Goal: Information Seeking & Learning: Learn about a topic

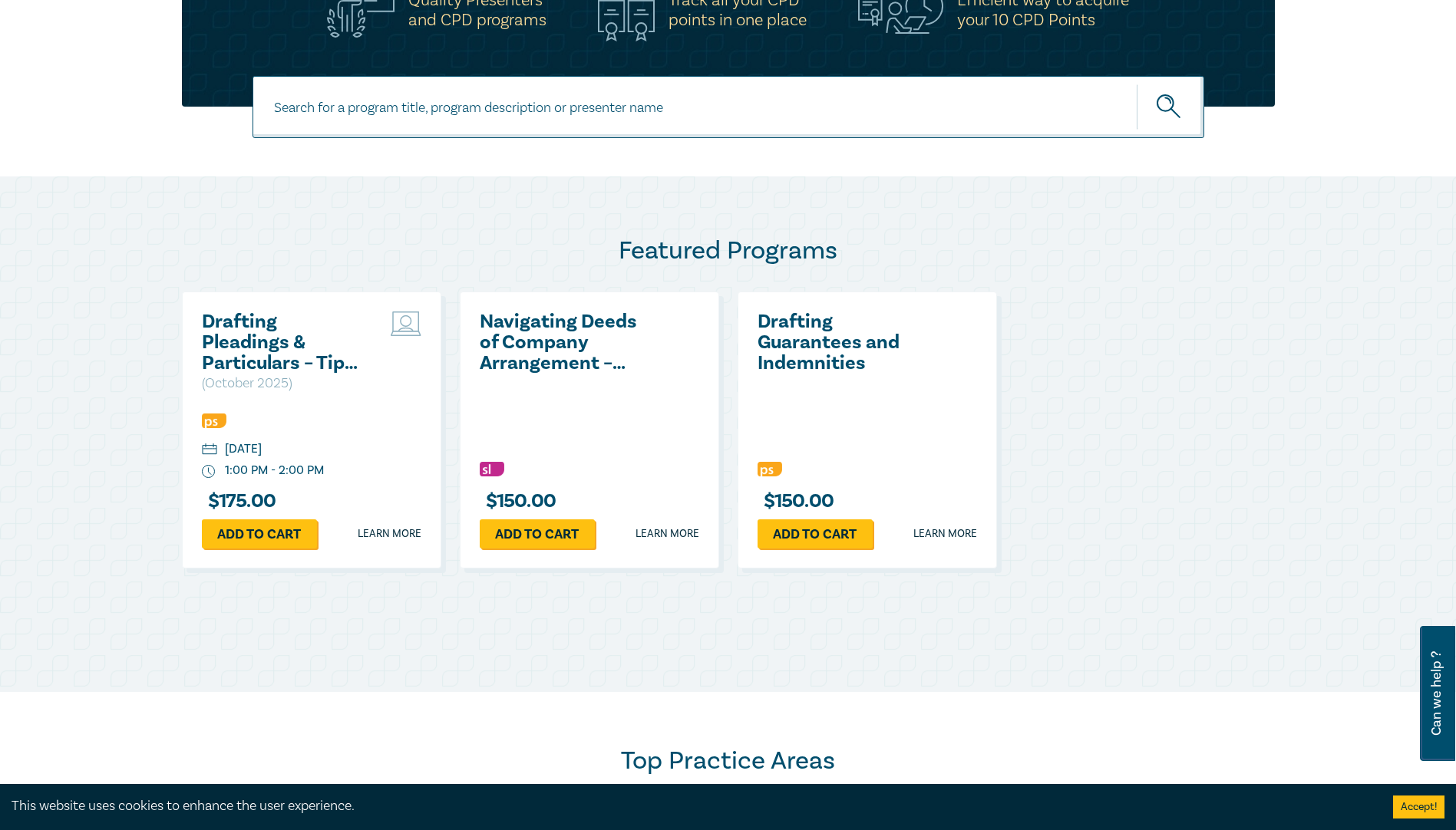
scroll to position [691, 0]
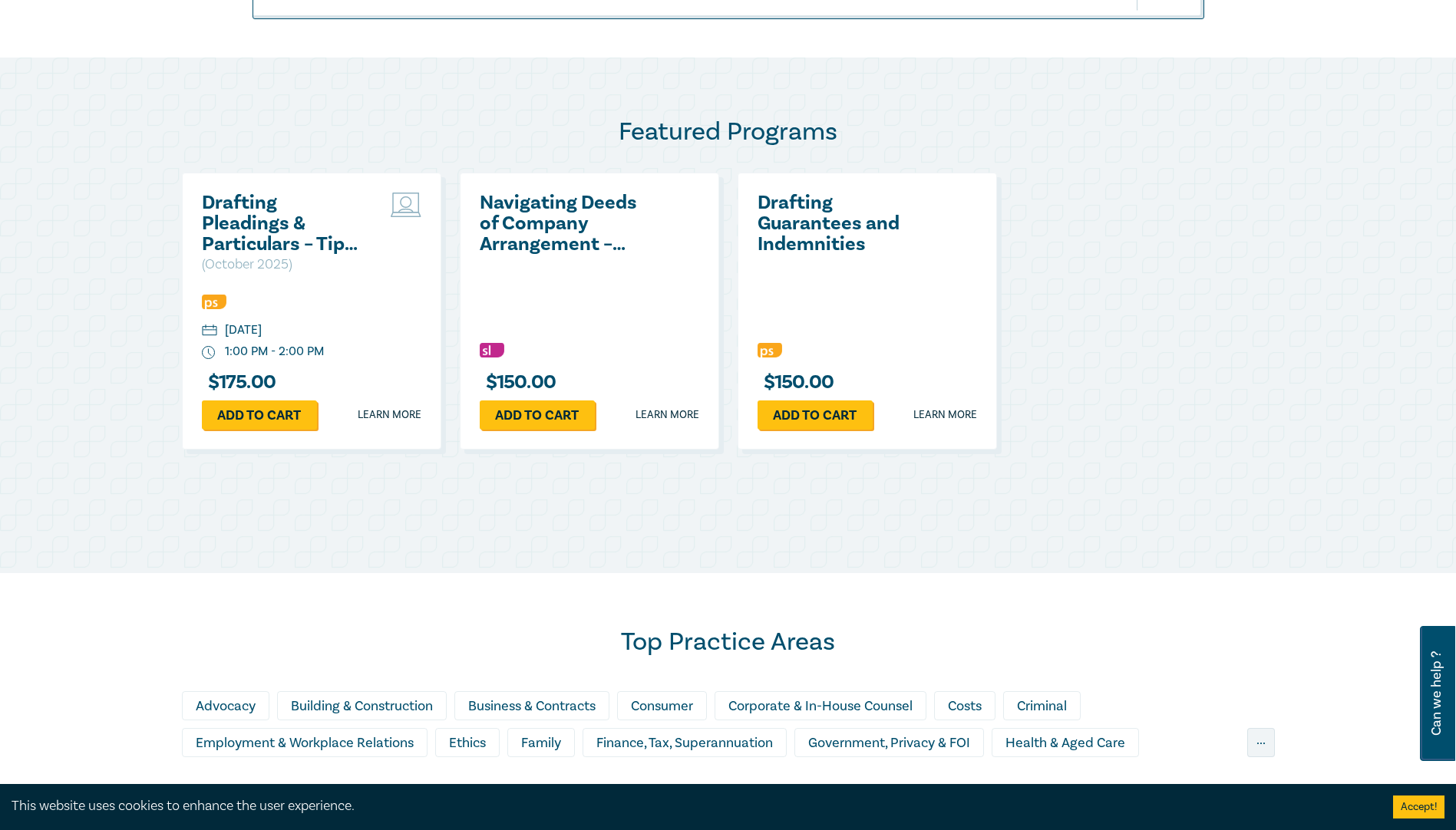
click at [262, 326] on div "[DATE]" at bounding box center [244, 330] width 37 height 18
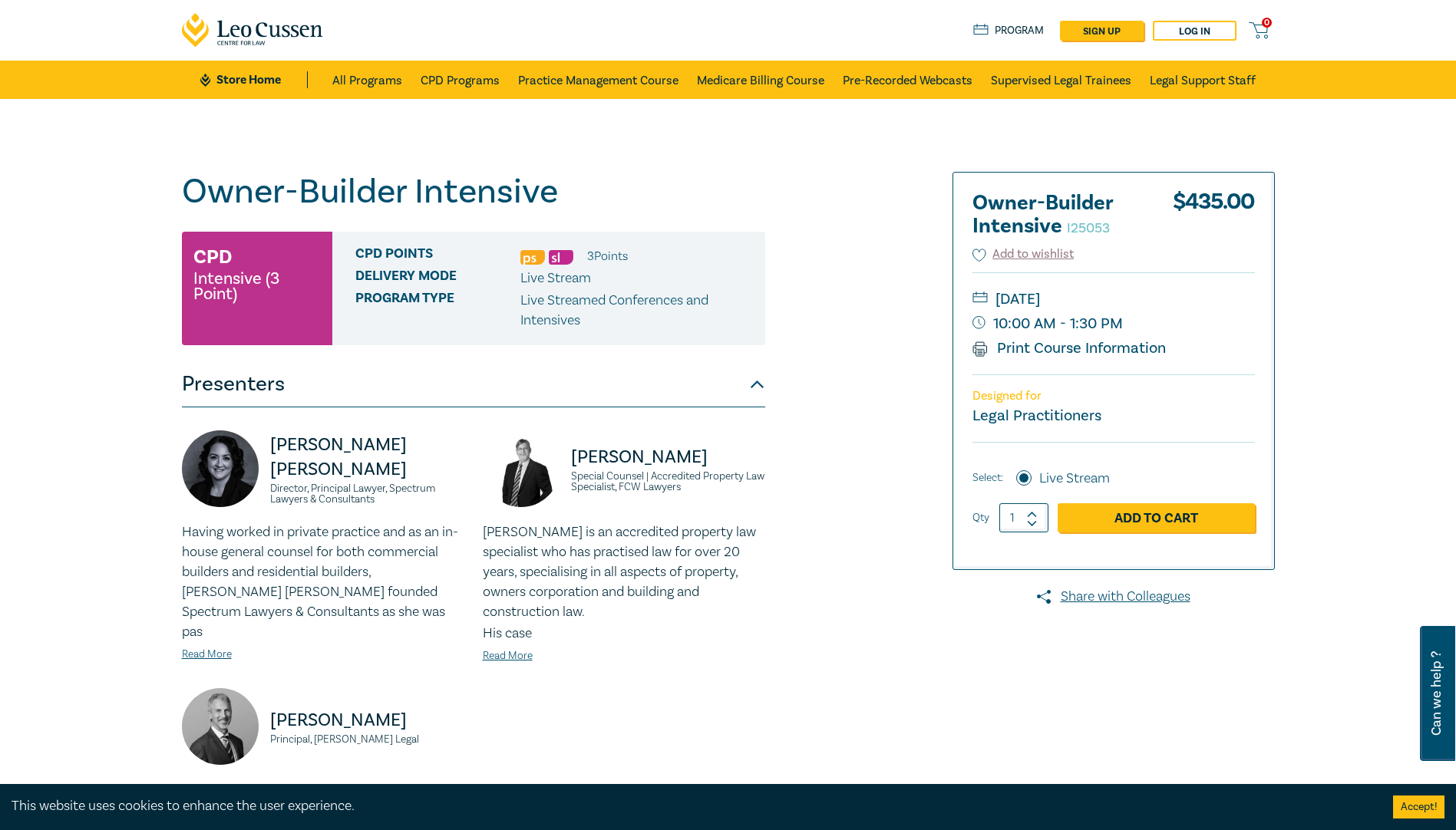
drag, startPoint x: 1213, startPoint y: 300, endPoint x: 1186, endPoint y: 304, distance: 27.3
click at [1186, 304] on small "[DATE]" at bounding box center [1113, 299] width 282 height 25
drag, startPoint x: 1186, startPoint y: 304, endPoint x: 1199, endPoint y: 304, distance: 13.0
click at [1199, 304] on small "[DATE]" at bounding box center [1113, 299] width 282 height 25
drag, startPoint x: 1188, startPoint y: 298, endPoint x: 1075, endPoint y: 290, distance: 113.3
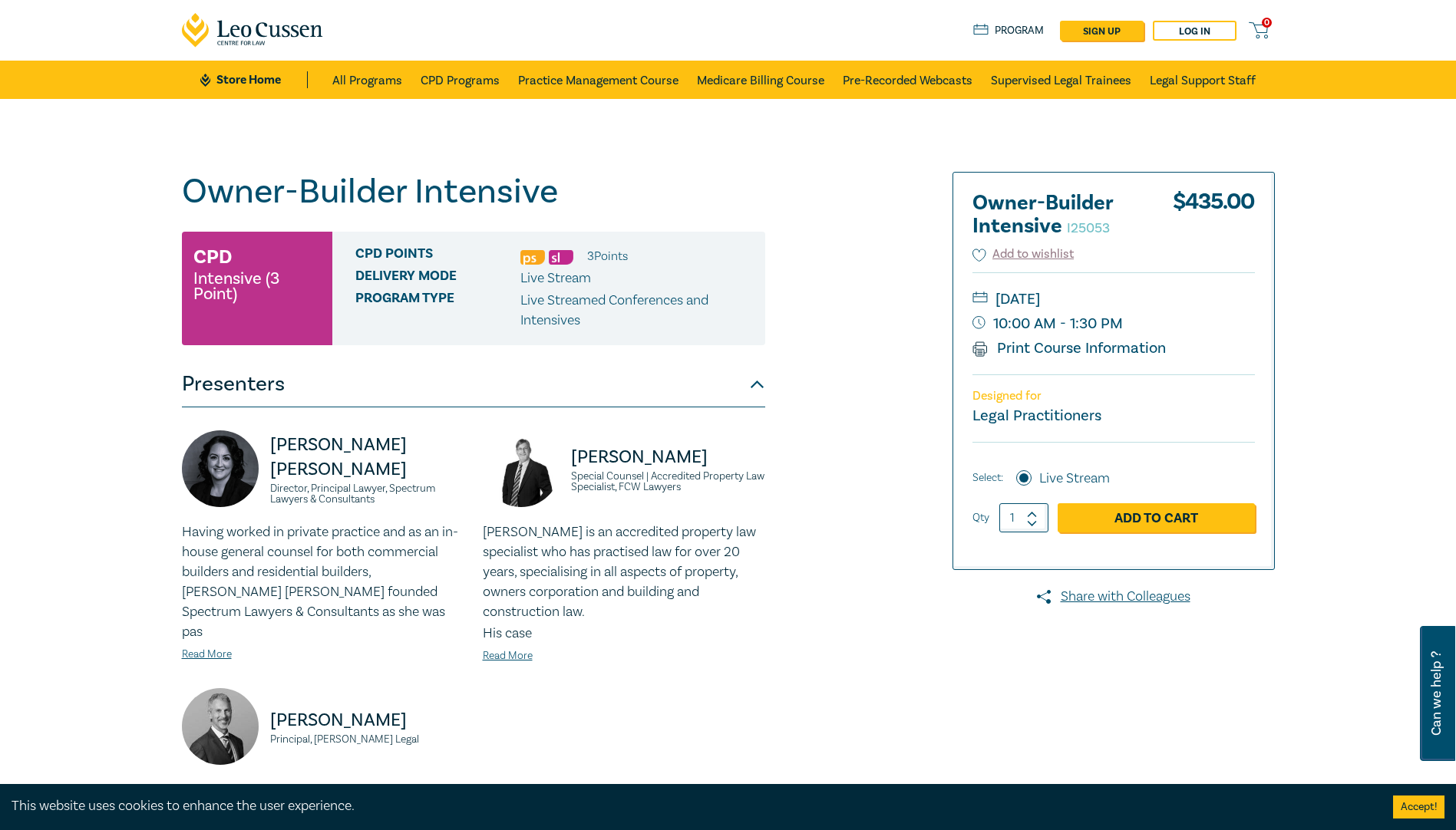
click at [1070, 289] on small "[DATE]" at bounding box center [1113, 299] width 282 height 25
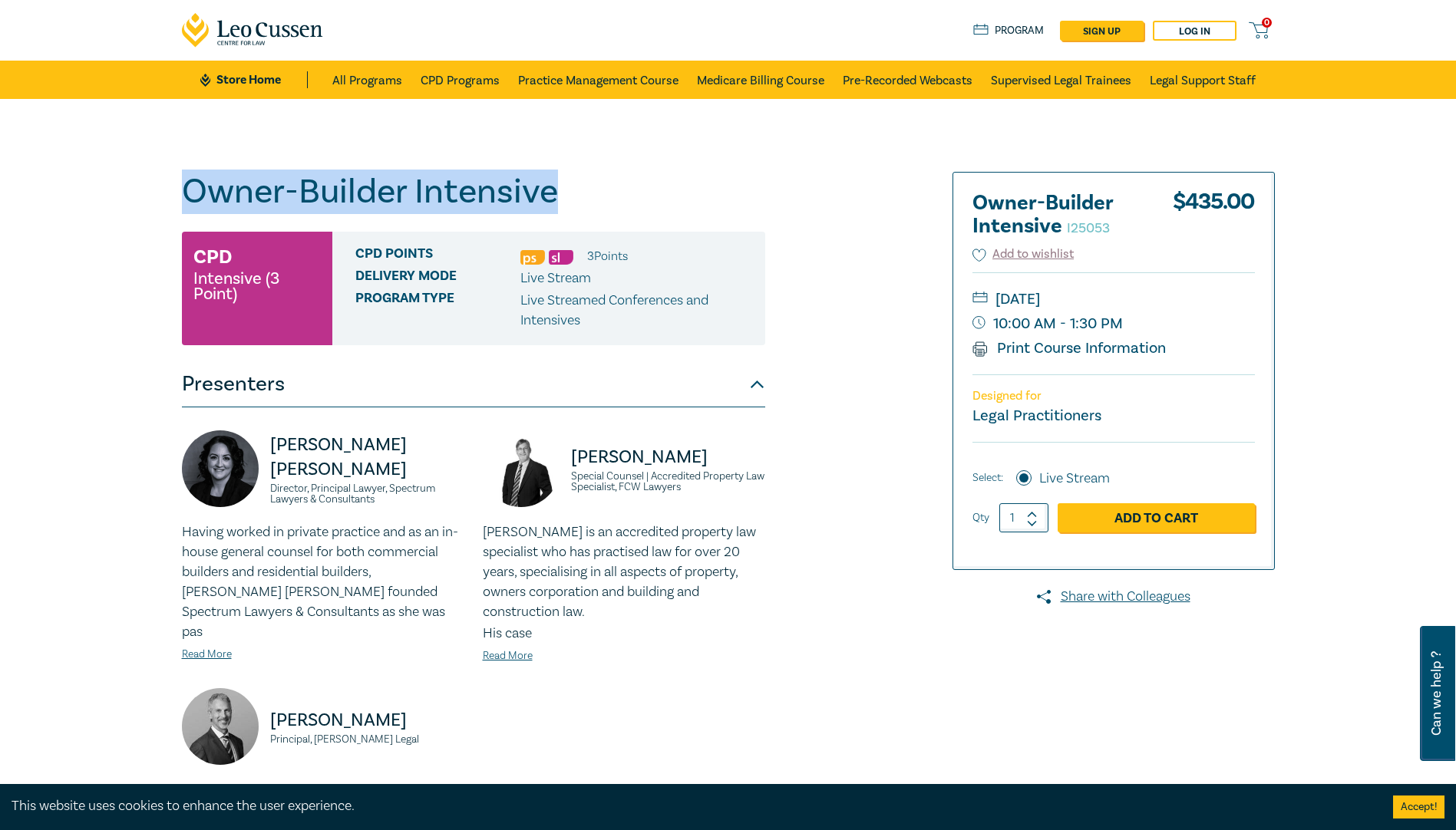
drag, startPoint x: 564, startPoint y: 191, endPoint x: 135, endPoint y: 180, distance: 429.1
click at [135, 180] on div "Owner-Builder Intensive I25053 CPD Intensive (3 Point) CPD Points 3 Point s Del…" at bounding box center [728, 556] width 1456 height 913
copy h1 "Owner-Builder Intensive"
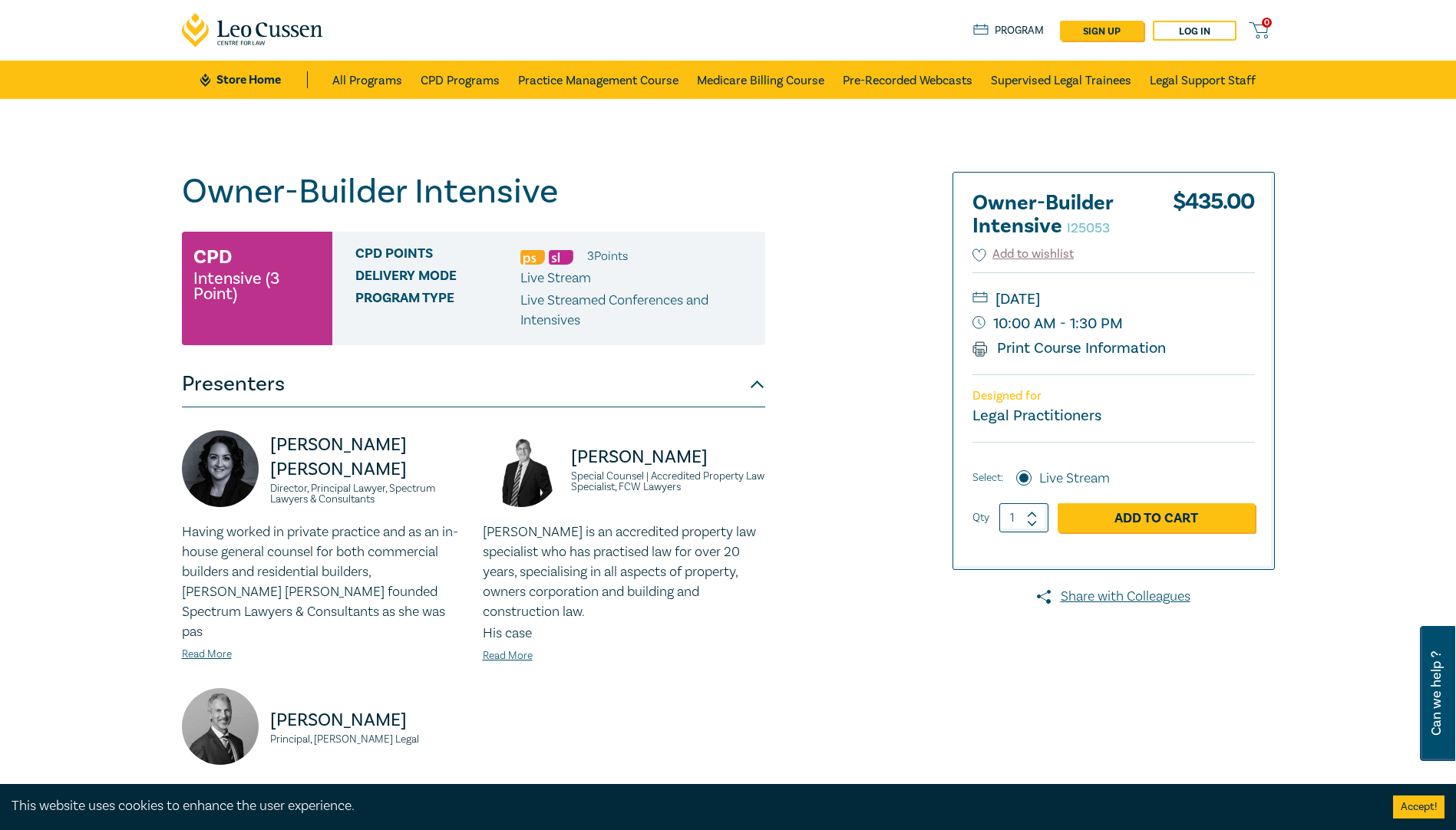
click at [863, 312] on div "Owner-Builder Intensive I25053 CPD Intensive (3 Point) CPD Points 3 Point s Del…" at bounding box center [542, 556] width 740 height 768
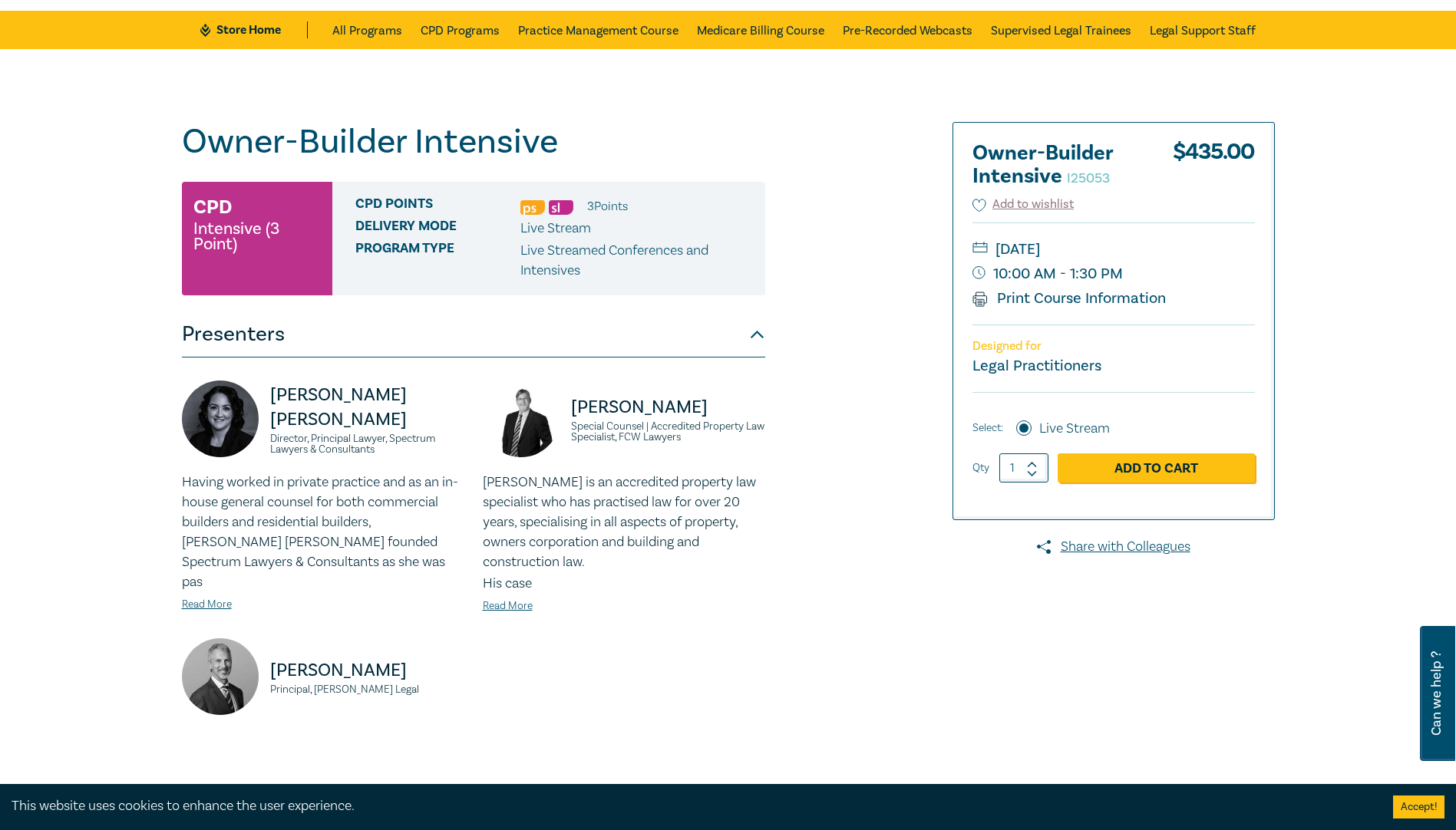
scroll to position [77, 0]
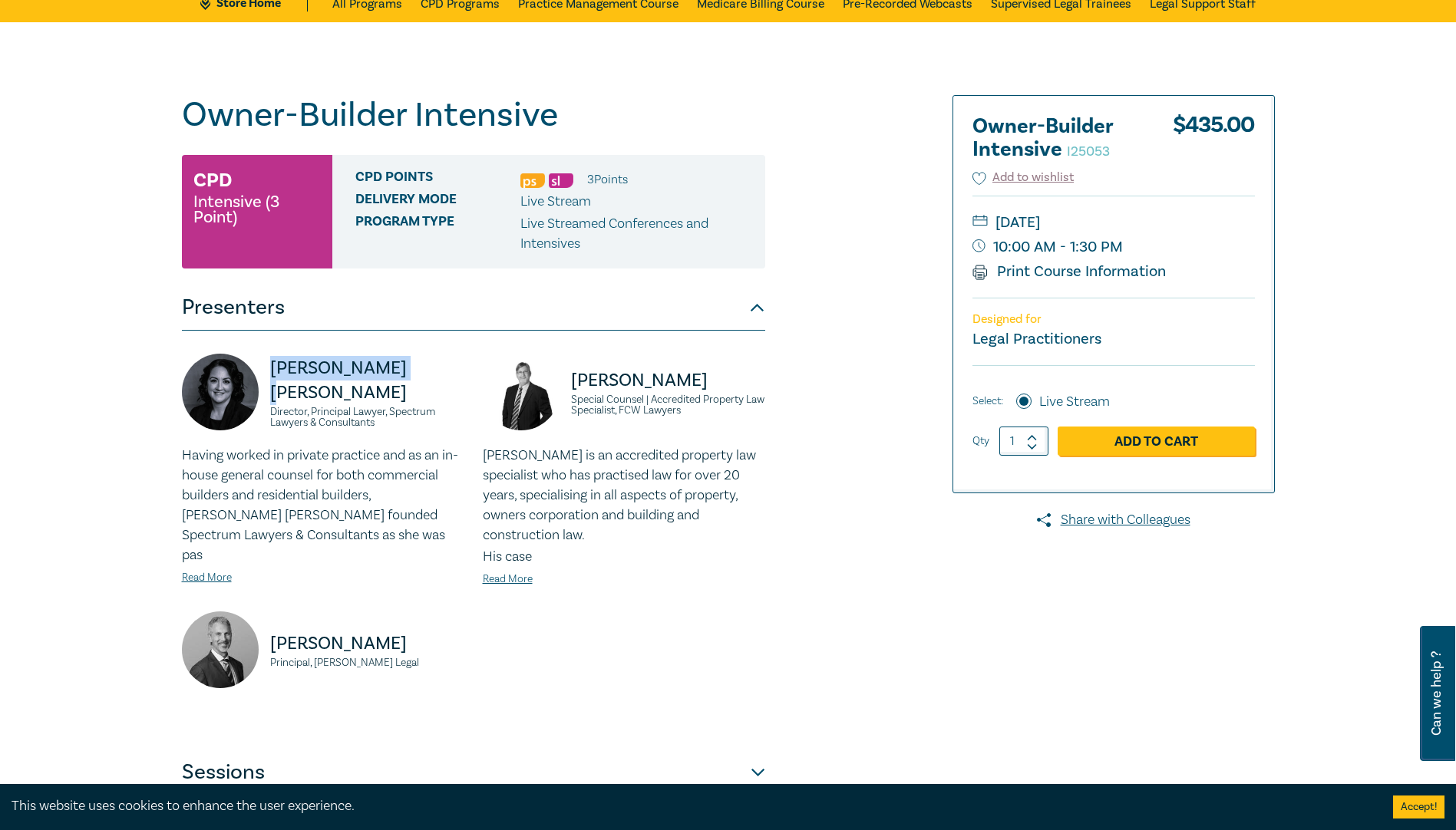
drag, startPoint x: 411, startPoint y: 379, endPoint x: 273, endPoint y: 370, distance: 138.3
click at [273, 370] on p "[PERSON_NAME] [PERSON_NAME]" at bounding box center [367, 380] width 194 height 49
copy p "[PERSON_NAME] [PERSON_NAME]"
drag, startPoint x: 710, startPoint y: 387, endPoint x: 571, endPoint y: 372, distance: 139.8
click at [571, 372] on p "[PERSON_NAME]" at bounding box center [668, 381] width 194 height 25
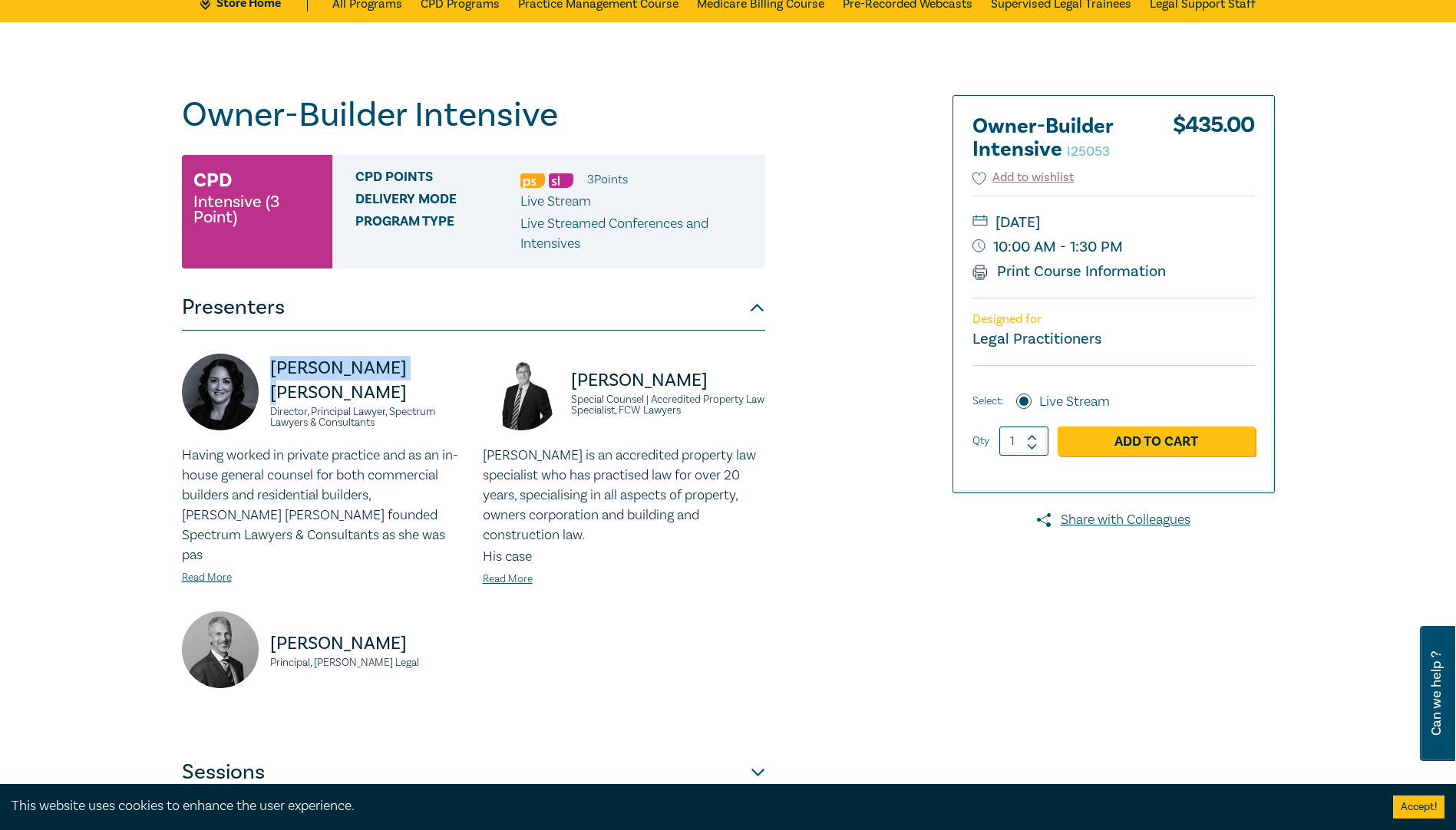
copy p "[PERSON_NAME]"
drag, startPoint x: 421, startPoint y: 624, endPoint x: 261, endPoint y: 617, distance: 160.2
click at [261, 617] on div "[PERSON_NAME] Principal, [PERSON_NAME] Legal" at bounding box center [323, 657] width 282 height 92
copy p "[PERSON_NAME]"
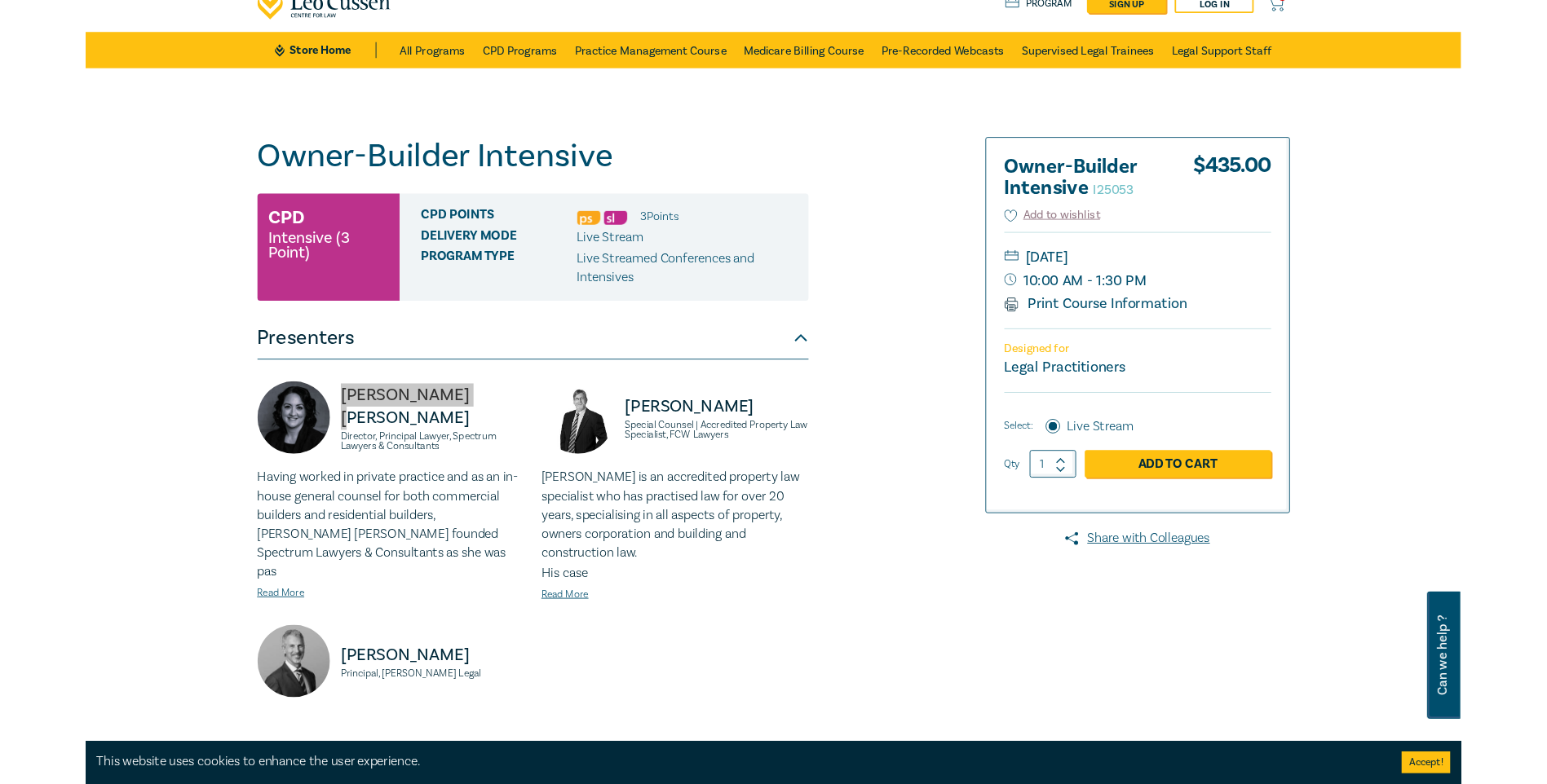
scroll to position [0, 0]
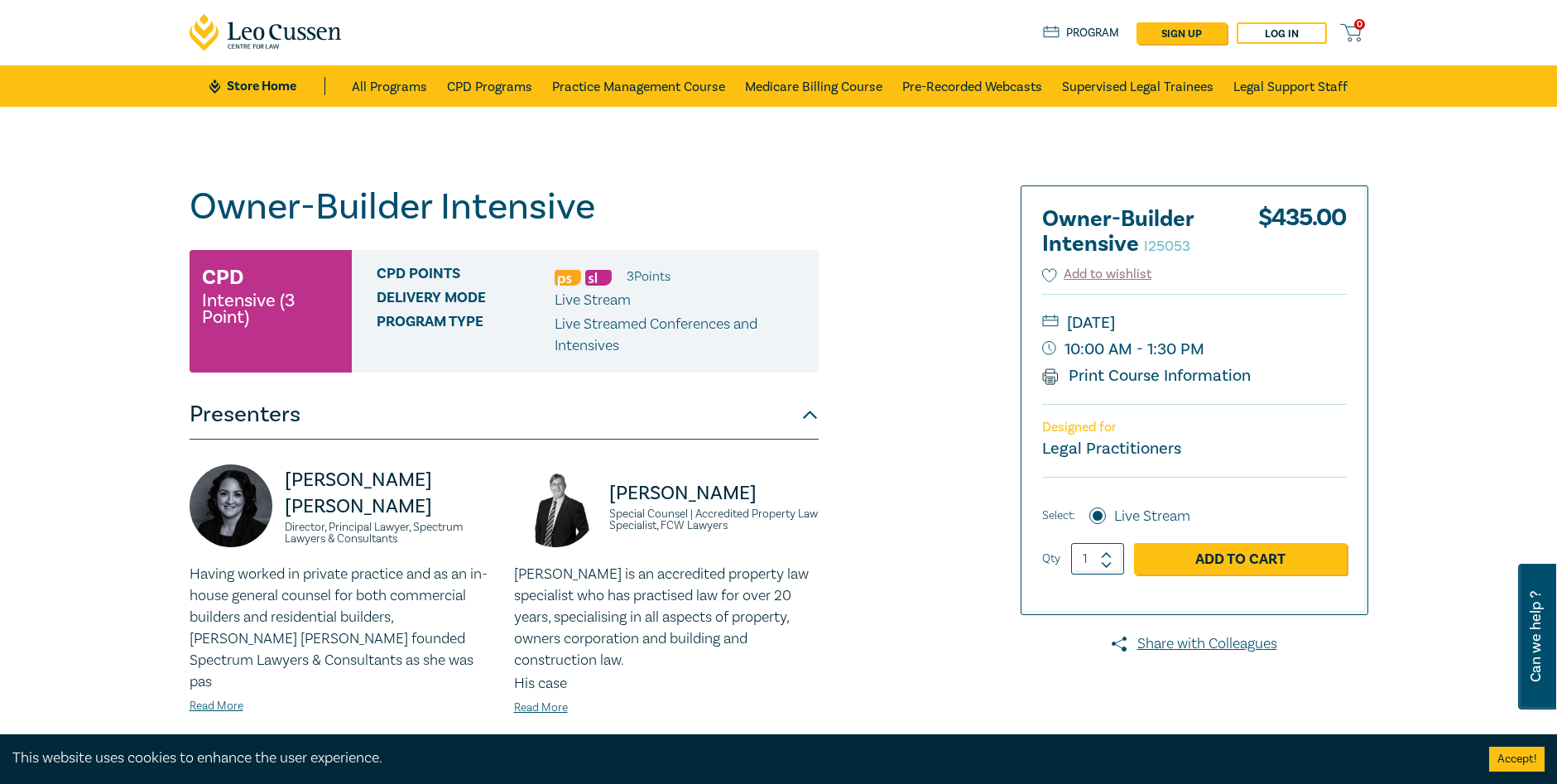
click at [937, 465] on div "Owner-Builder Intensive I25053 CPD Intensive (3 Point) CPD Points 3 Point s Del…" at bounding box center [579, 600] width 799 height 828
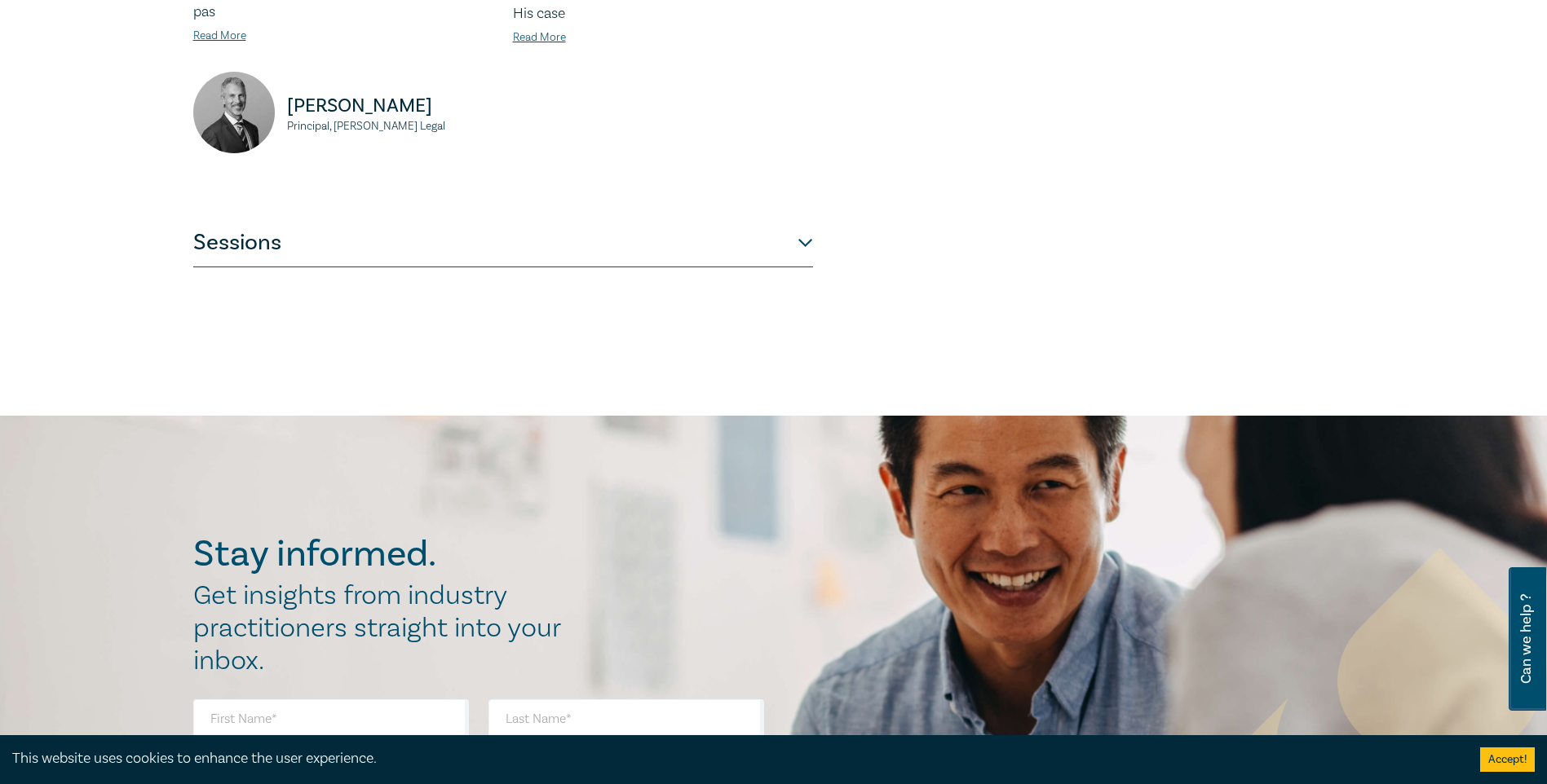
scroll to position [652, 0]
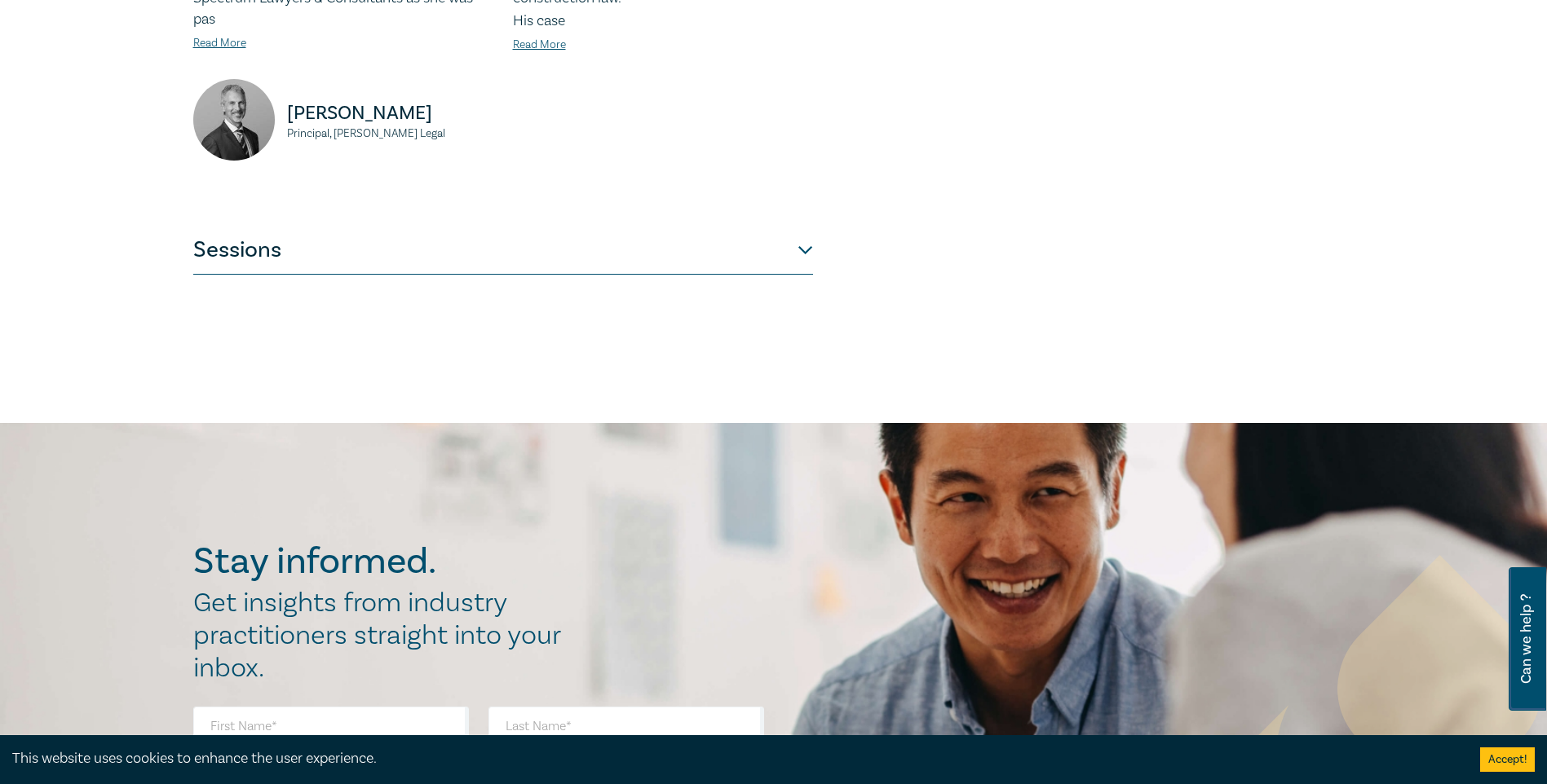
click at [741, 226] on button "Sessions" at bounding box center [503, 249] width 620 height 49
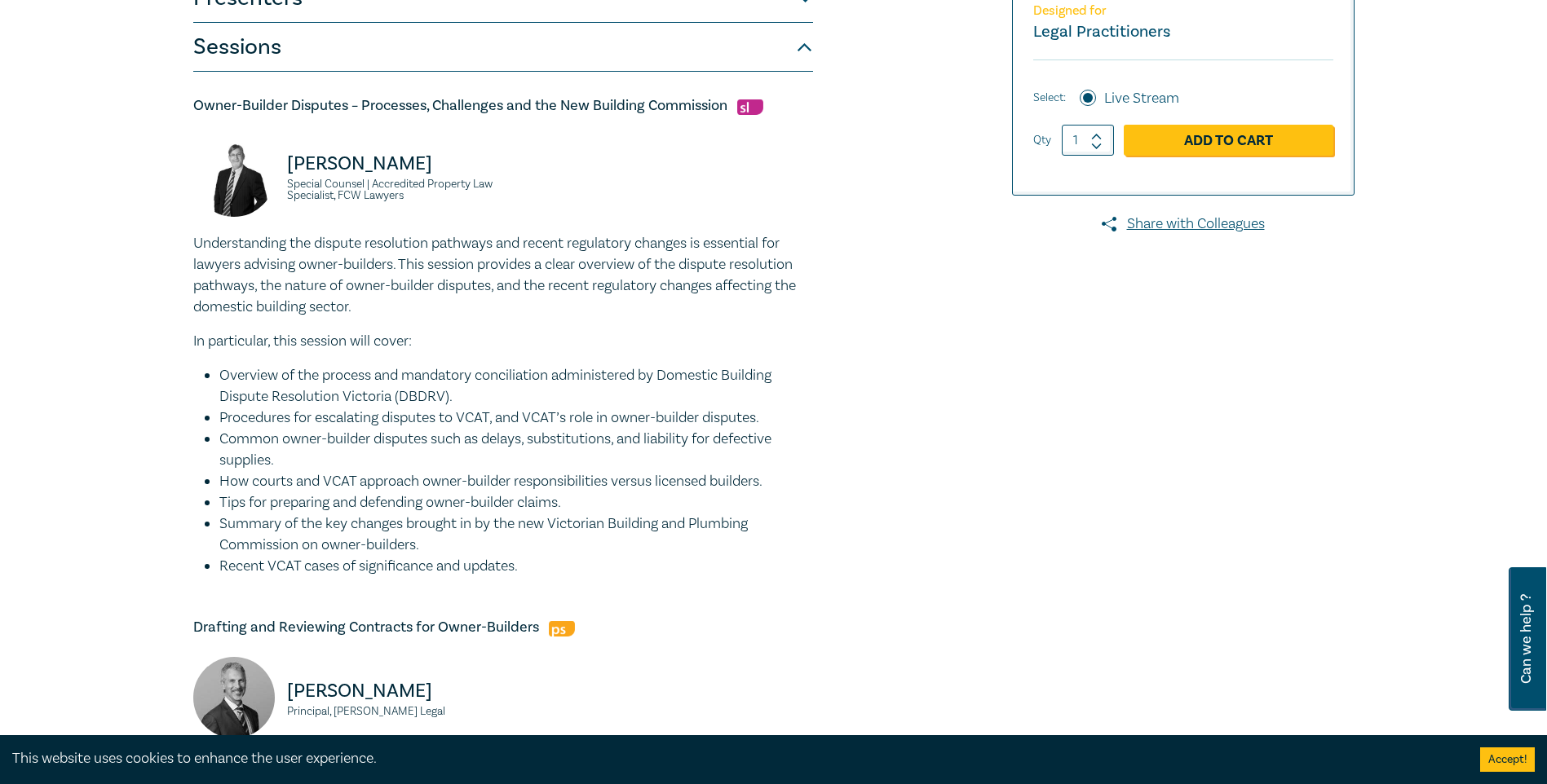
scroll to position [408, 0]
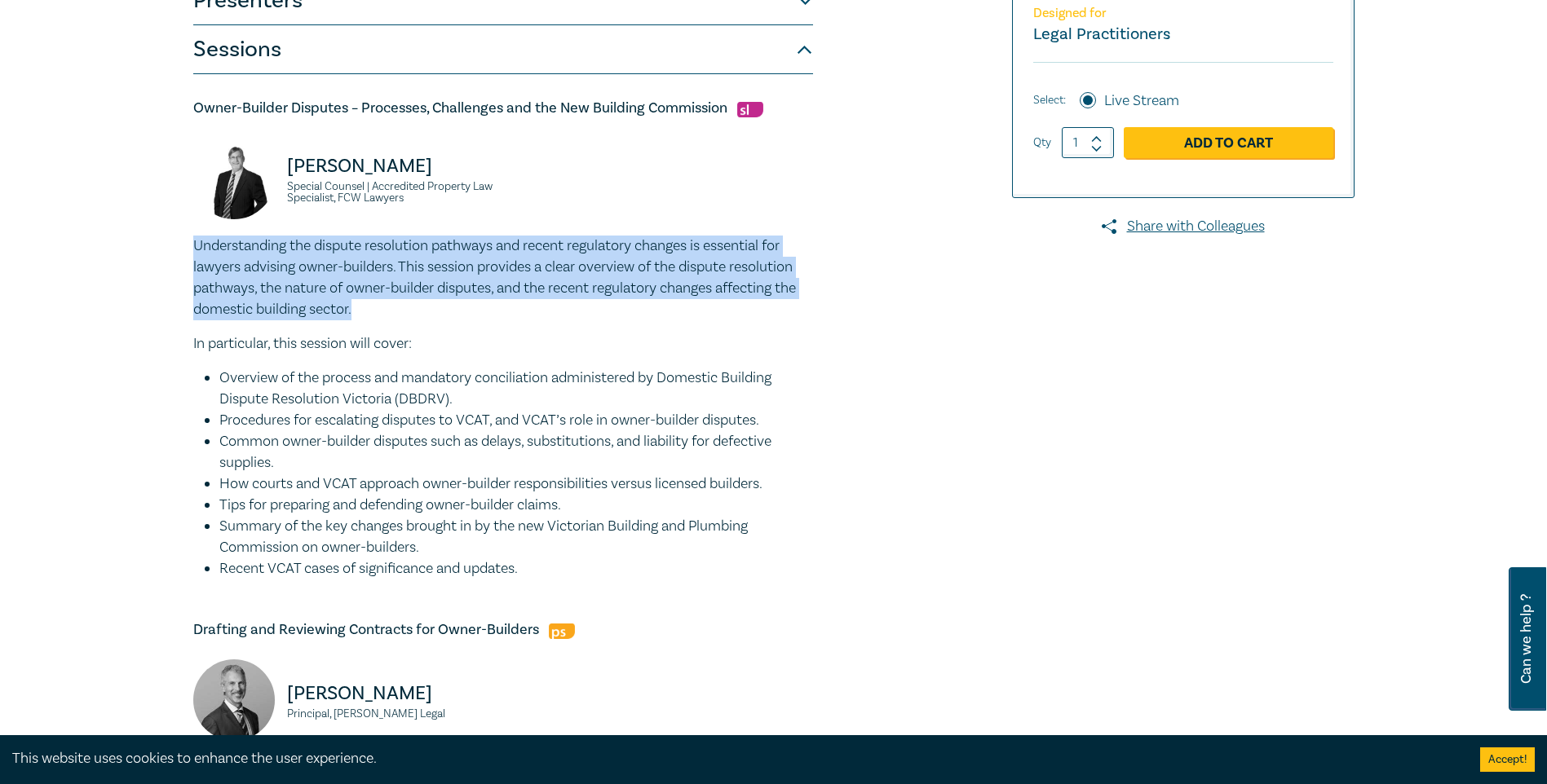
drag, startPoint x: 178, startPoint y: 244, endPoint x: 352, endPoint y: 318, distance: 189.1
click at [356, 318] on div "Owner-Builder Intensive I25053 CPD Intensive (3 Point) CPD Points 3 Point s Del…" at bounding box center [773, 679] width 1547 height 1964
copy p "Understanding the dispute resolution pathways and recent regulatory changes is …"
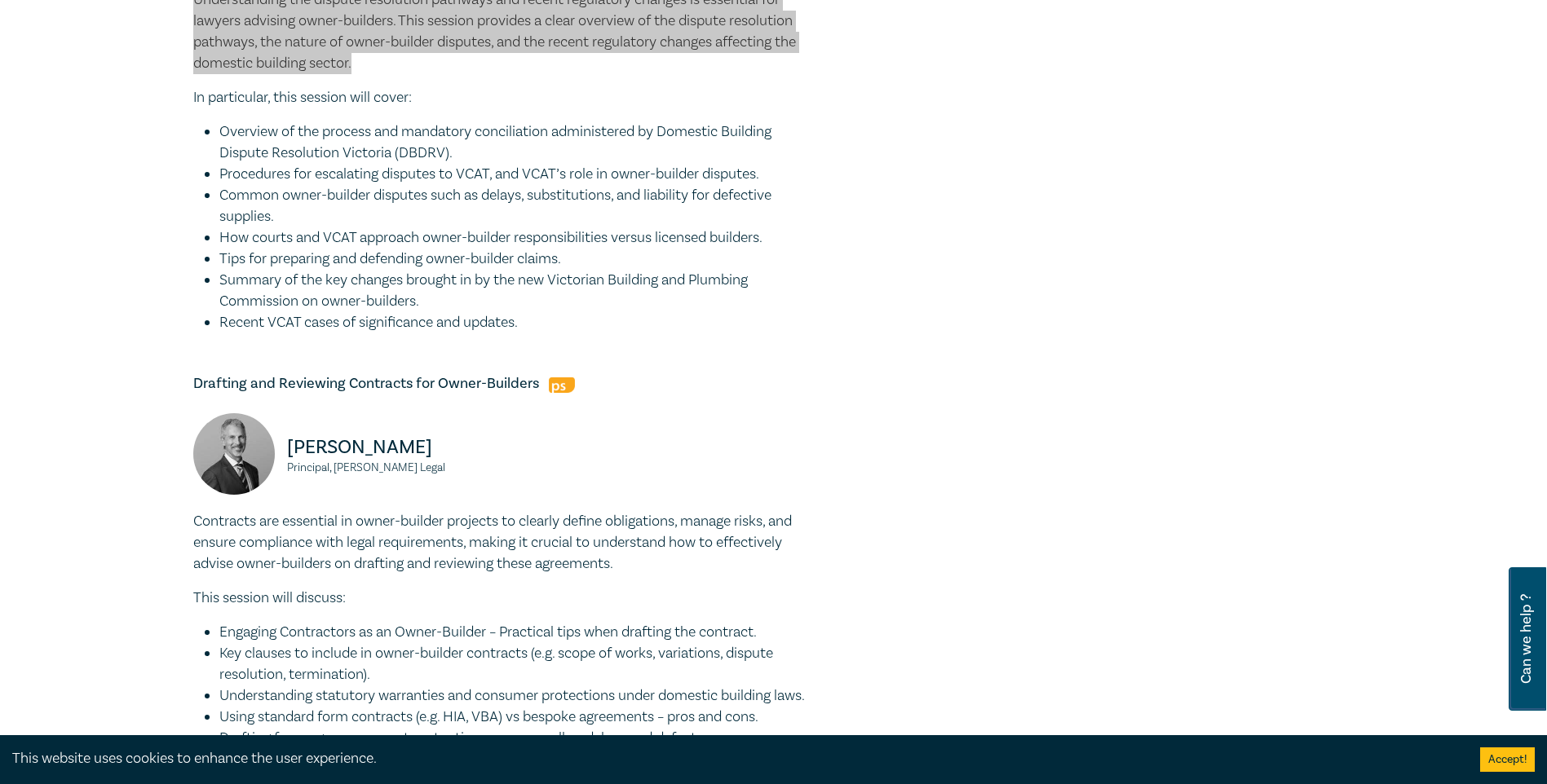
scroll to position [896, 0]
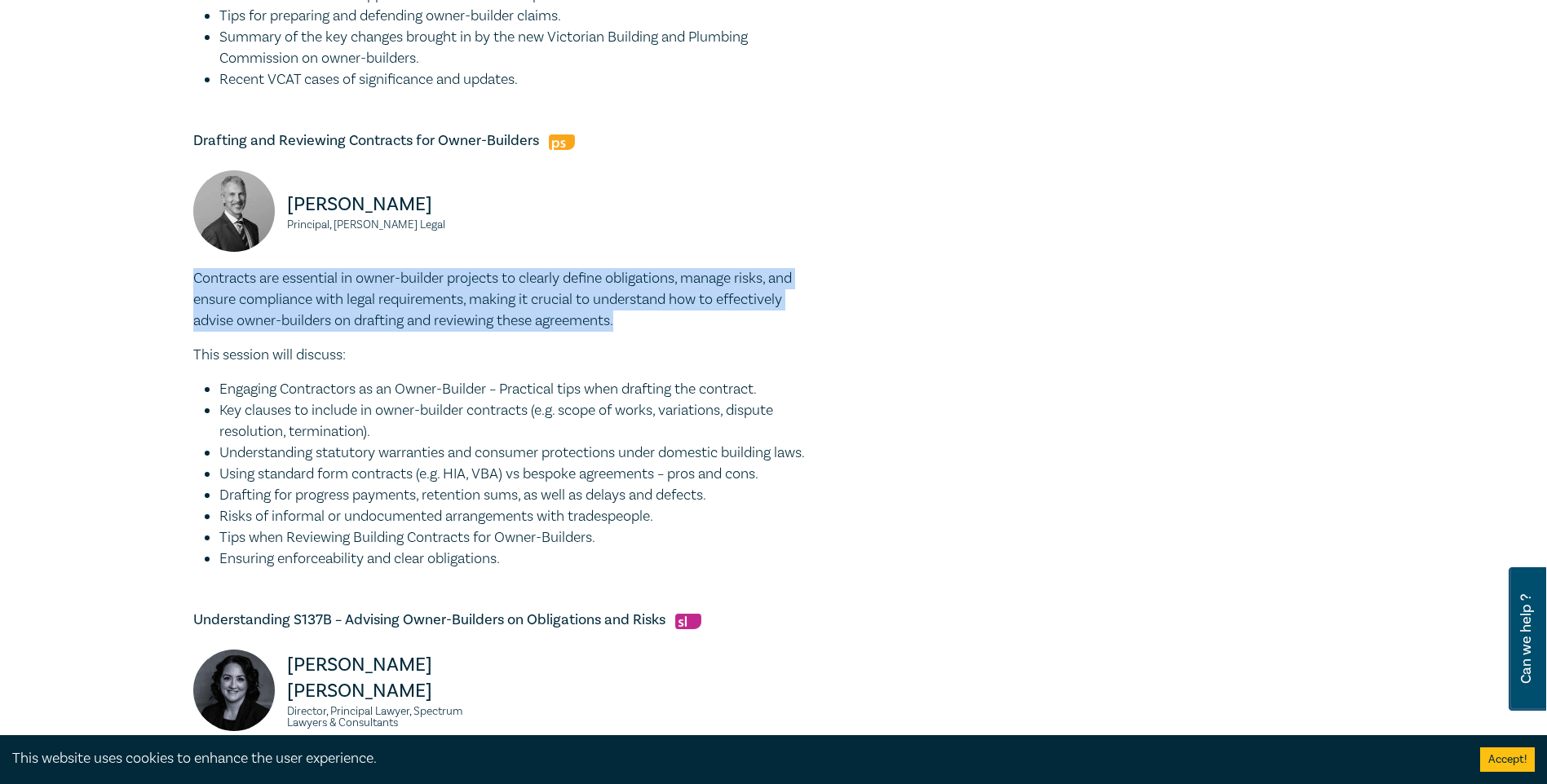
drag, startPoint x: 646, startPoint y: 321, endPoint x: 157, endPoint y: 279, distance: 490.8
click at [157, 279] on div "Owner-Builder Intensive I25053 CPD Intensive (3 Point) CPD Points 3 Point s Del…" at bounding box center [773, 190] width 1547 height 1964
copy p "Contracts are essential in owner-builder projects to clearly define obligations…"
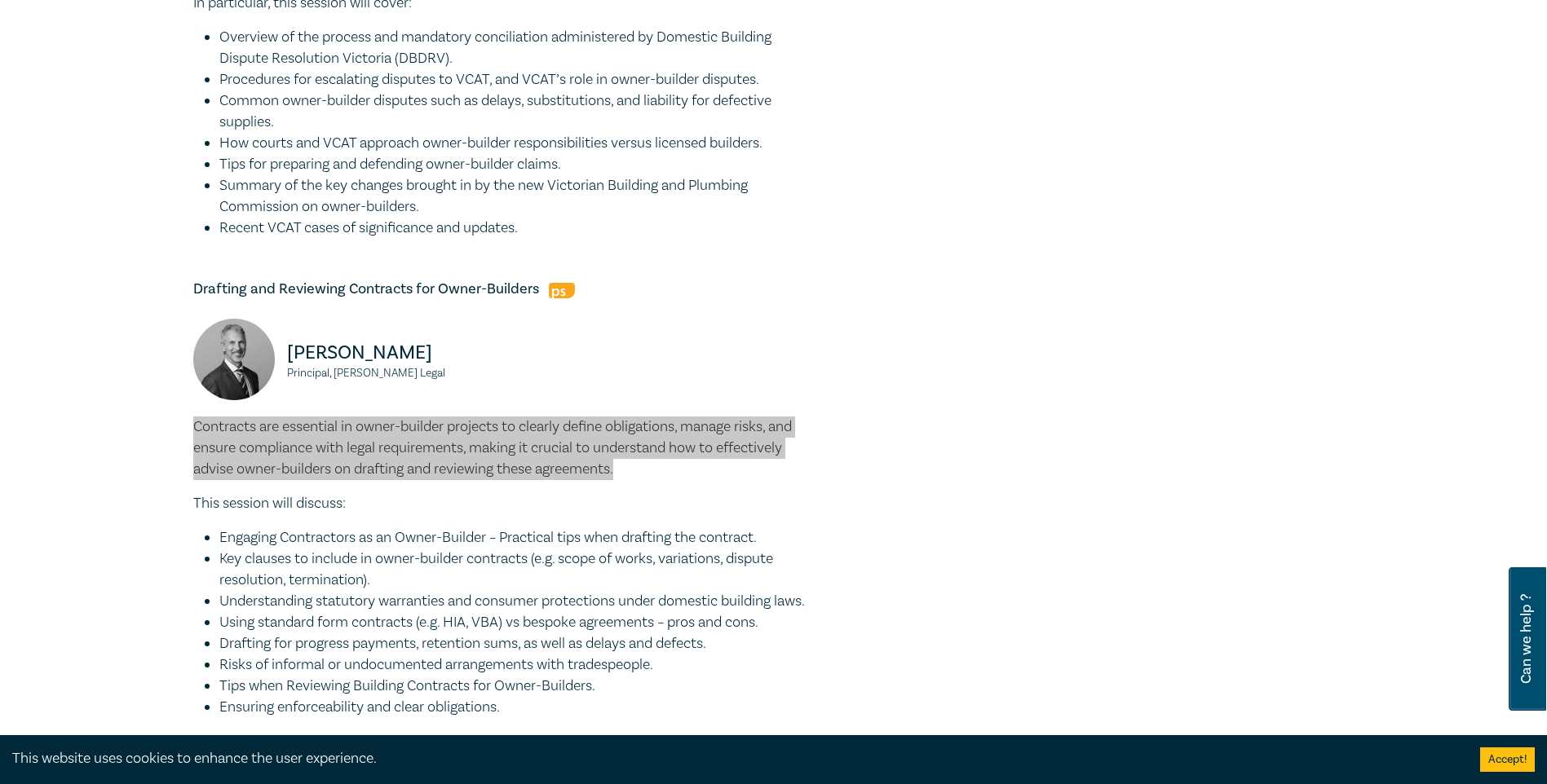
scroll to position [734, 0]
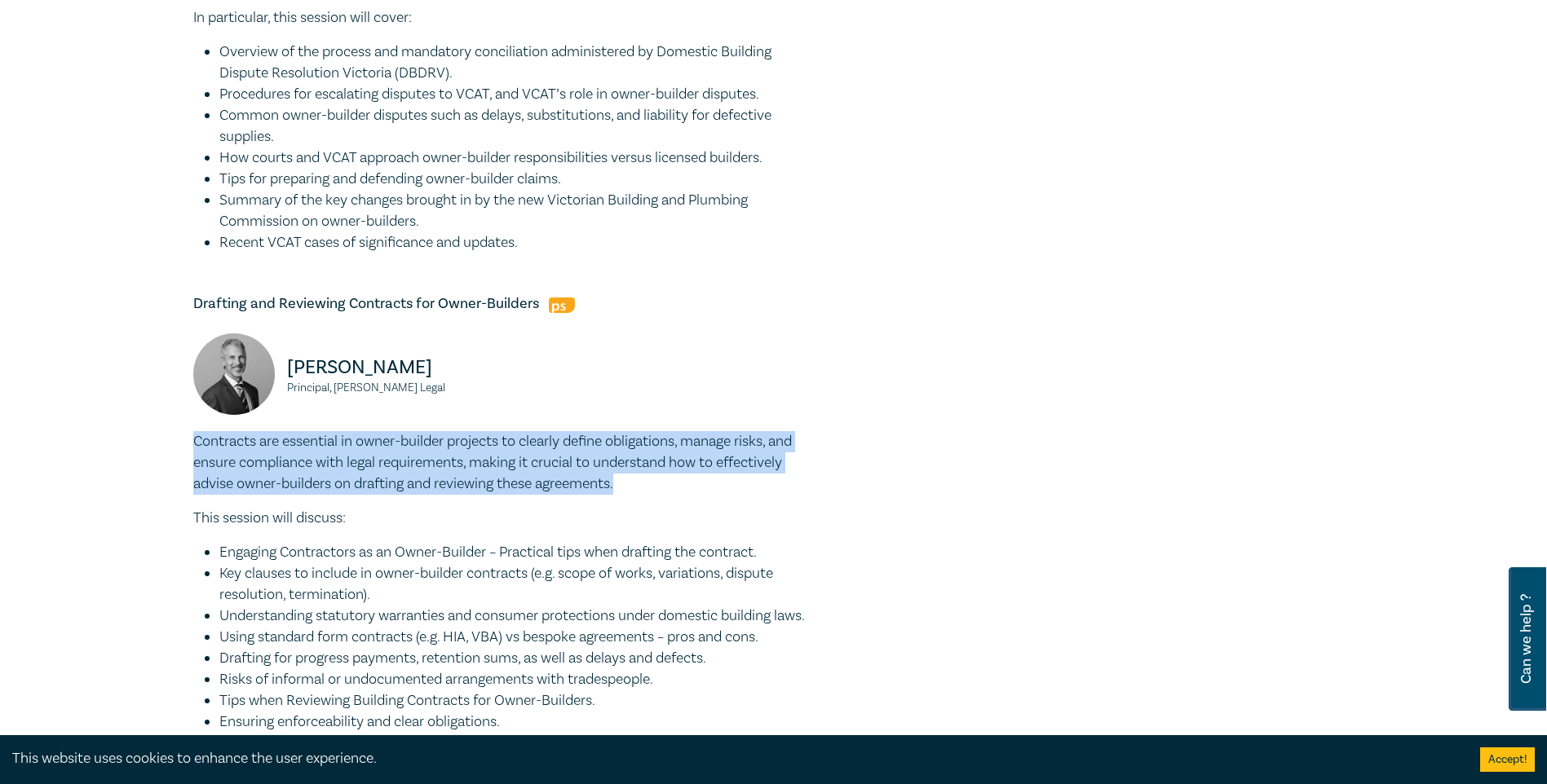
drag, startPoint x: 568, startPoint y: 248, endPoint x: 199, endPoint y: 53, distance: 417.4
click at [199, 53] on ul "Overview of the process and mandatory conciliation administered by Domestic Bui…" at bounding box center [503, 147] width 620 height 212
copy ul "Overview of the process and mandatory conciliation administered by Domestic Bui…"
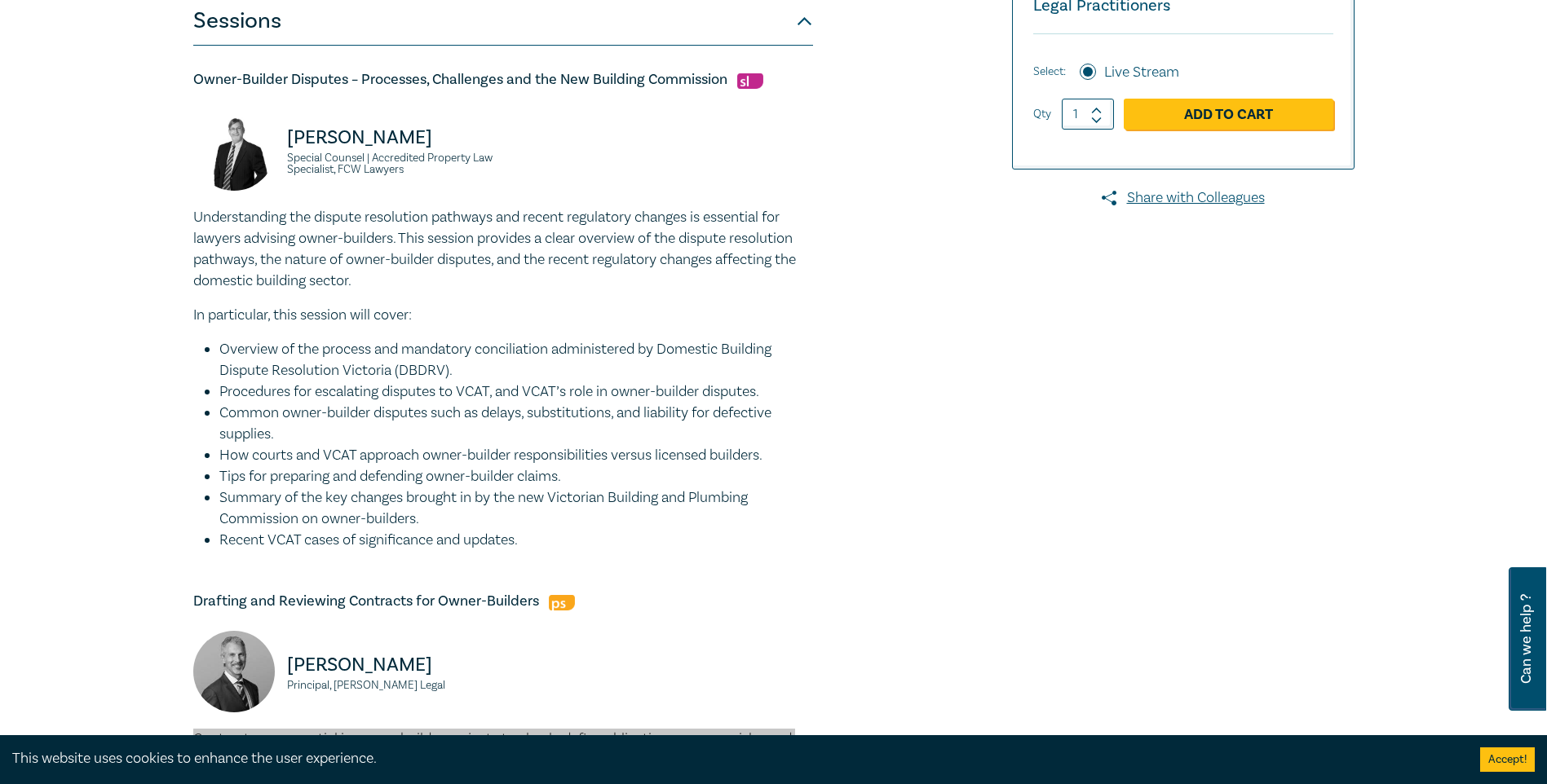
scroll to position [408, 0]
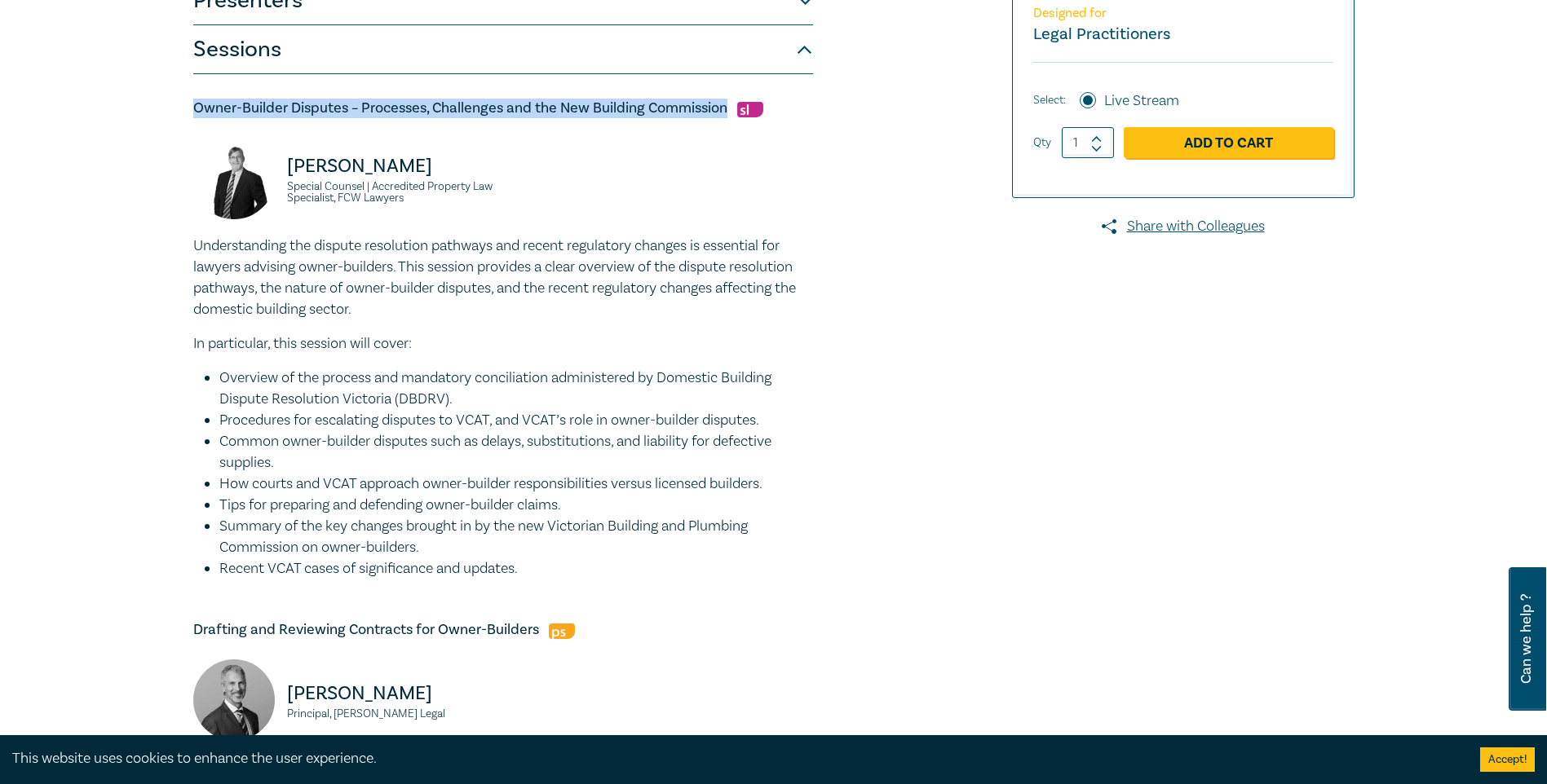
drag, startPoint x: 194, startPoint y: 106, endPoint x: 725, endPoint y: 111, distance: 531.0
click at [725, 111] on h5 "Owner-Builder Disputes – Processes, Challenges and the New Building Commission" at bounding box center [503, 108] width 620 height 20
copy h5 "Owner-Builder Disputes – Processes, Challenges and the New Building Commission"
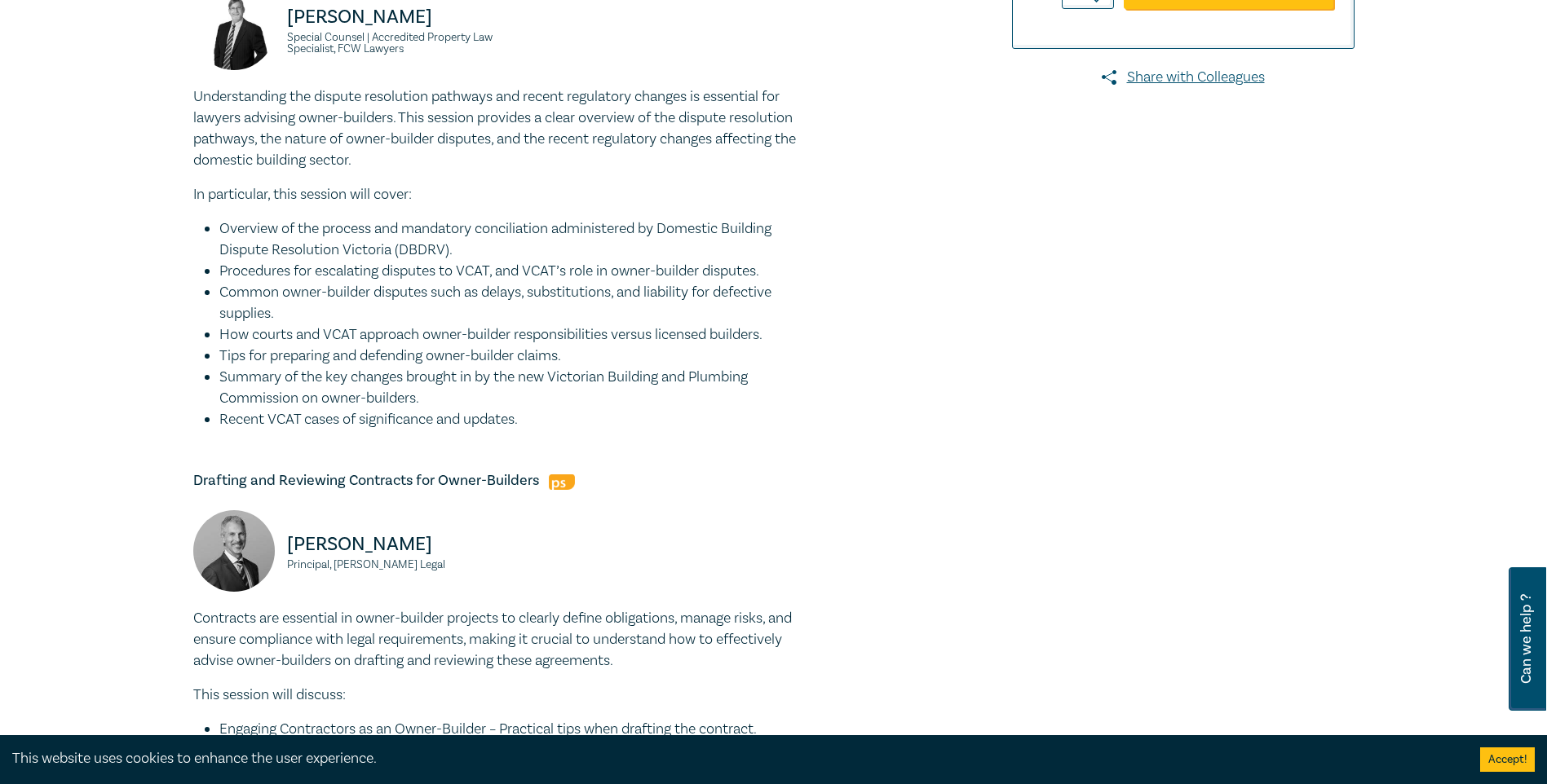
scroll to position [570, 0]
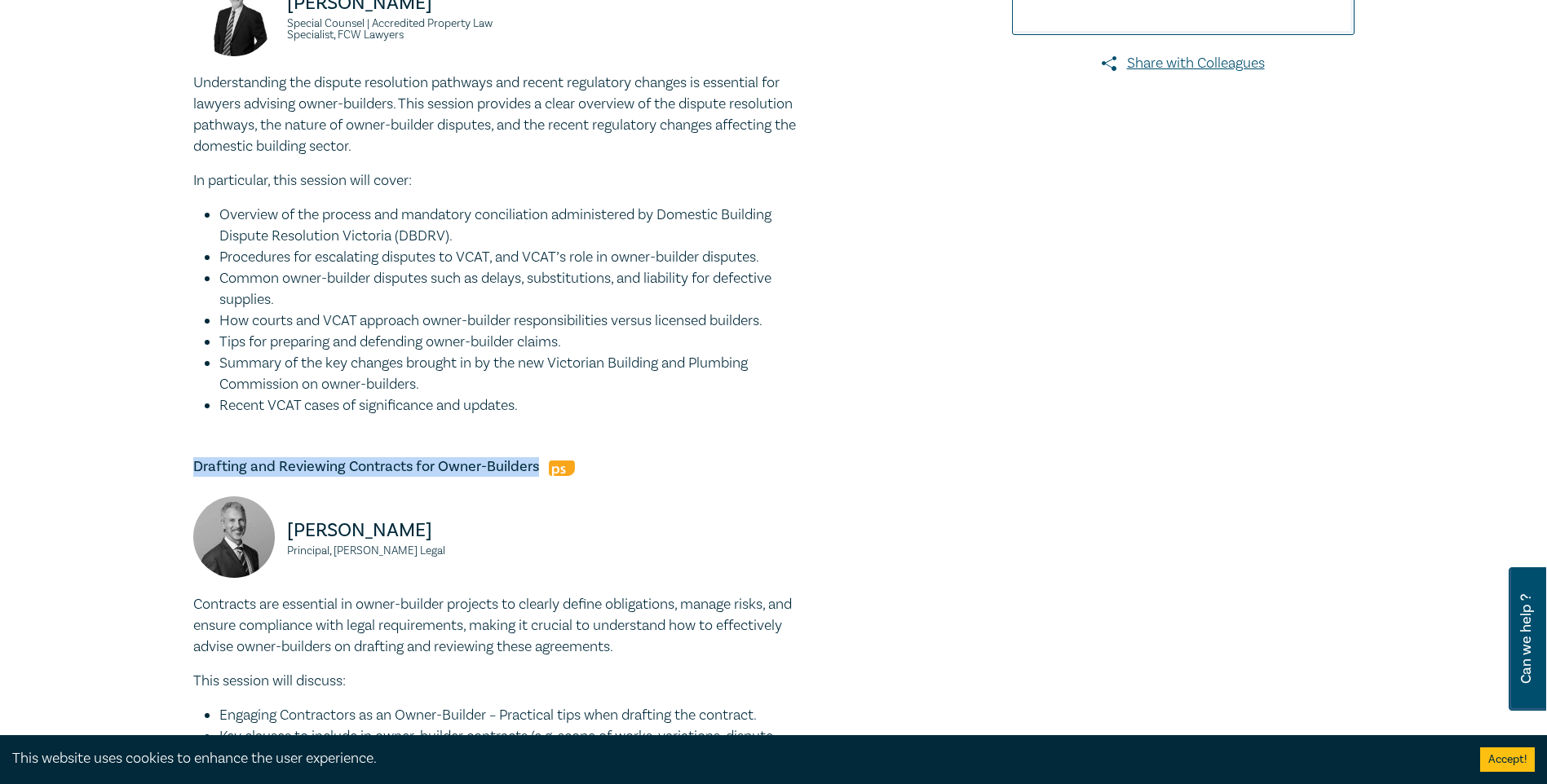
drag, startPoint x: 536, startPoint y: 467, endPoint x: 196, endPoint y: 447, distance: 340.6
click at [196, 447] on div "Owner-Builder Disputes – Processes, Challenges and the New Building Commission …" at bounding box center [503, 667] width 620 height 1510
copy h5 "Drafting and Reviewing Contracts for Owner-Builders"
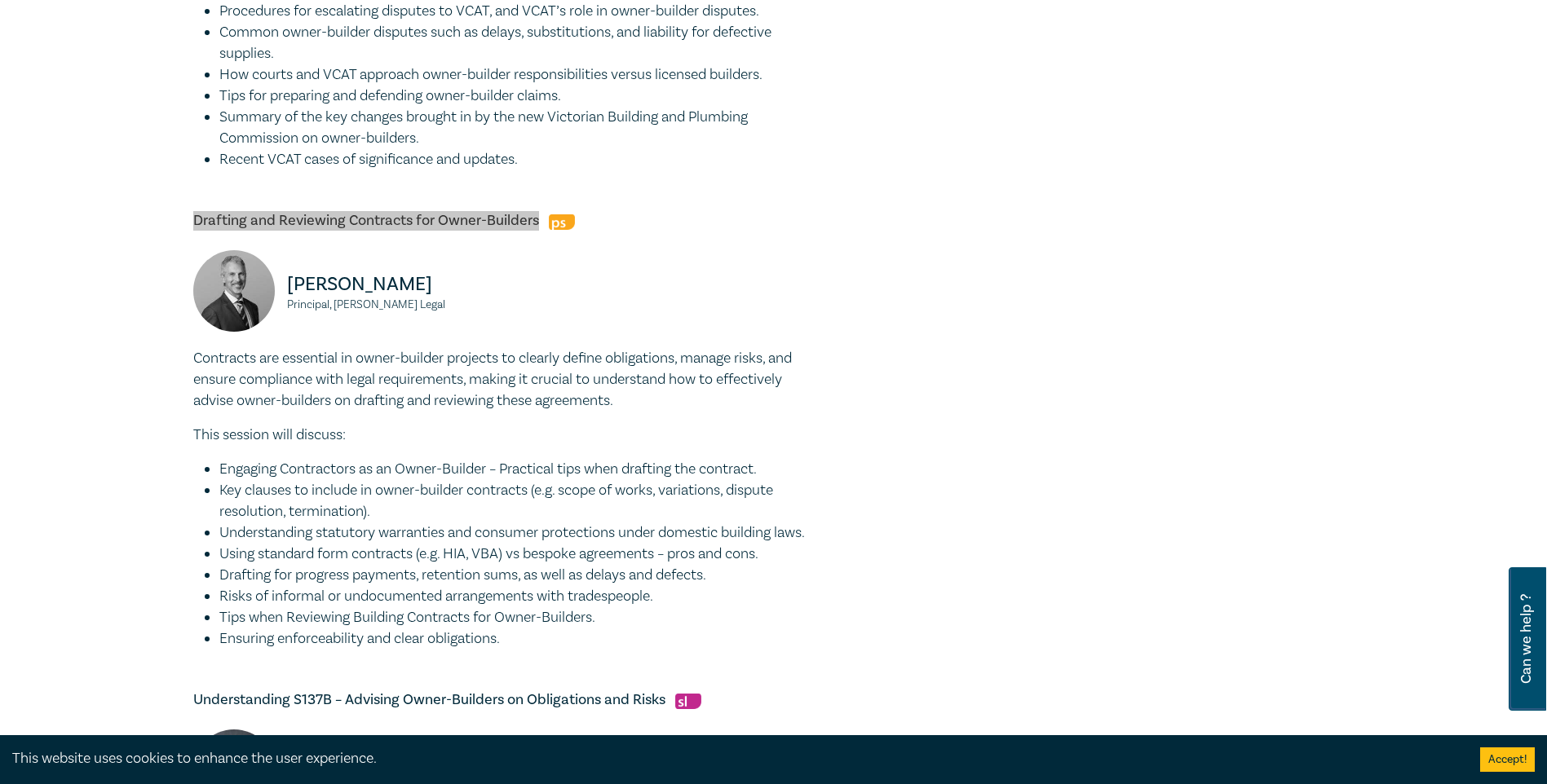
scroll to position [1060, 0]
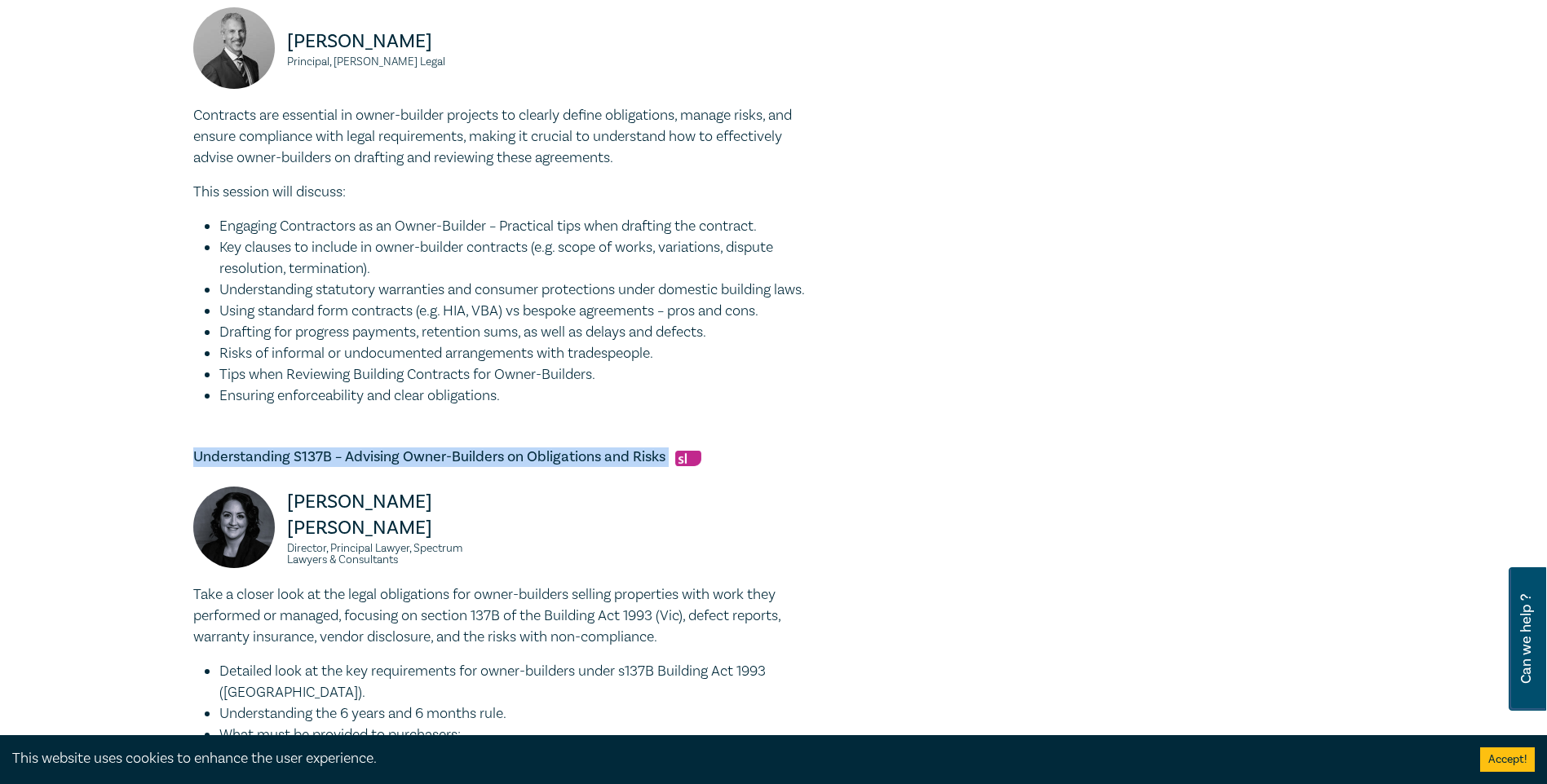
drag, startPoint x: 669, startPoint y: 478, endPoint x: 67, endPoint y: 478, distance: 602.0
click at [67, 478] on div "Owner-Builder Intensive I25053 CPD Intensive (3 Point) CPD Points 3 Point s Del…" at bounding box center [773, 27] width 1547 height 1964
copy h5 "Understanding S137B – Advising Owner-Builders on Obligations and Risks"
